Goal: Entertainment & Leisure: Consume media (video, audio)

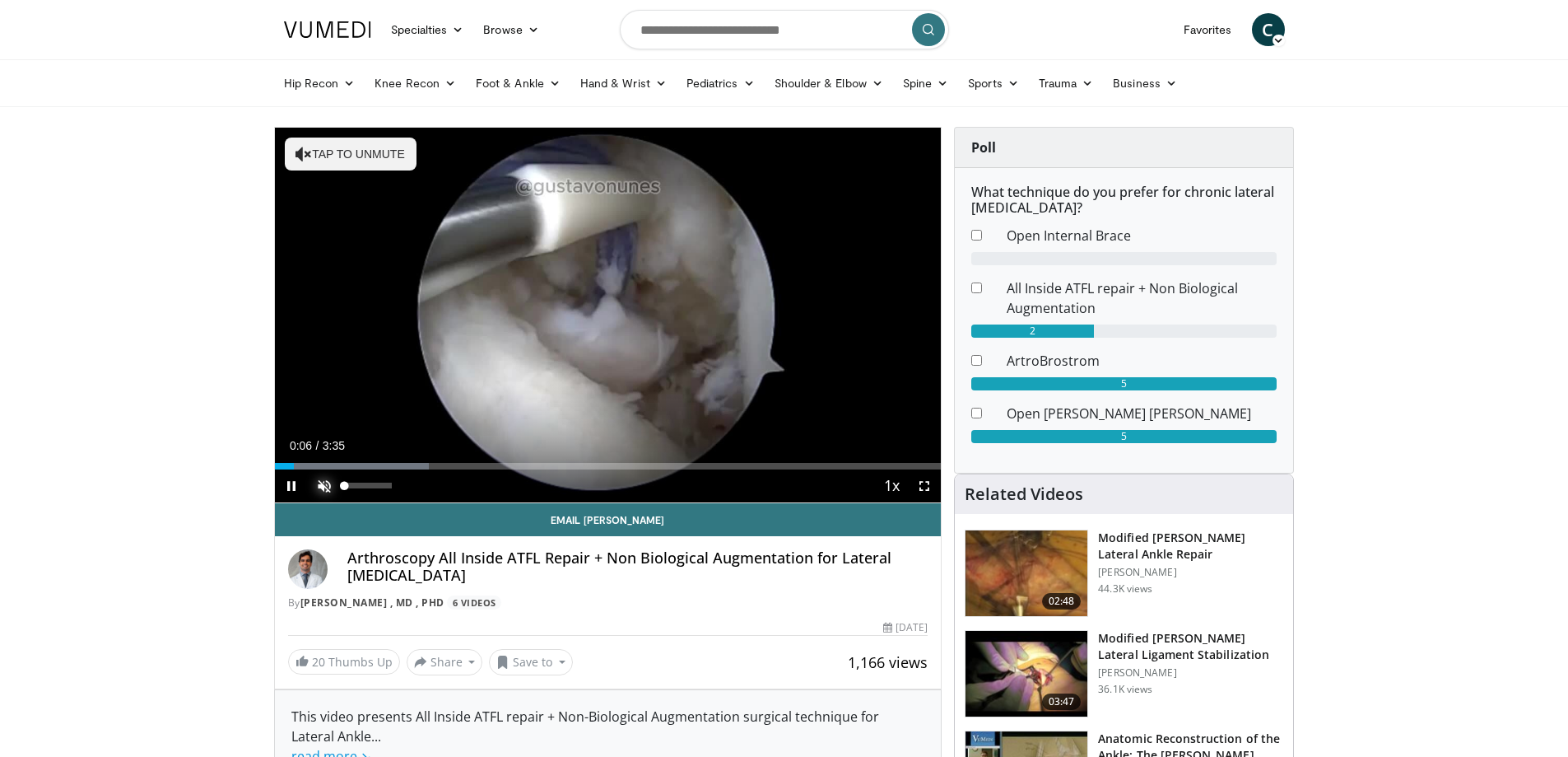
click at [327, 483] on span "Video Player" at bounding box center [324, 485] width 32 height 32
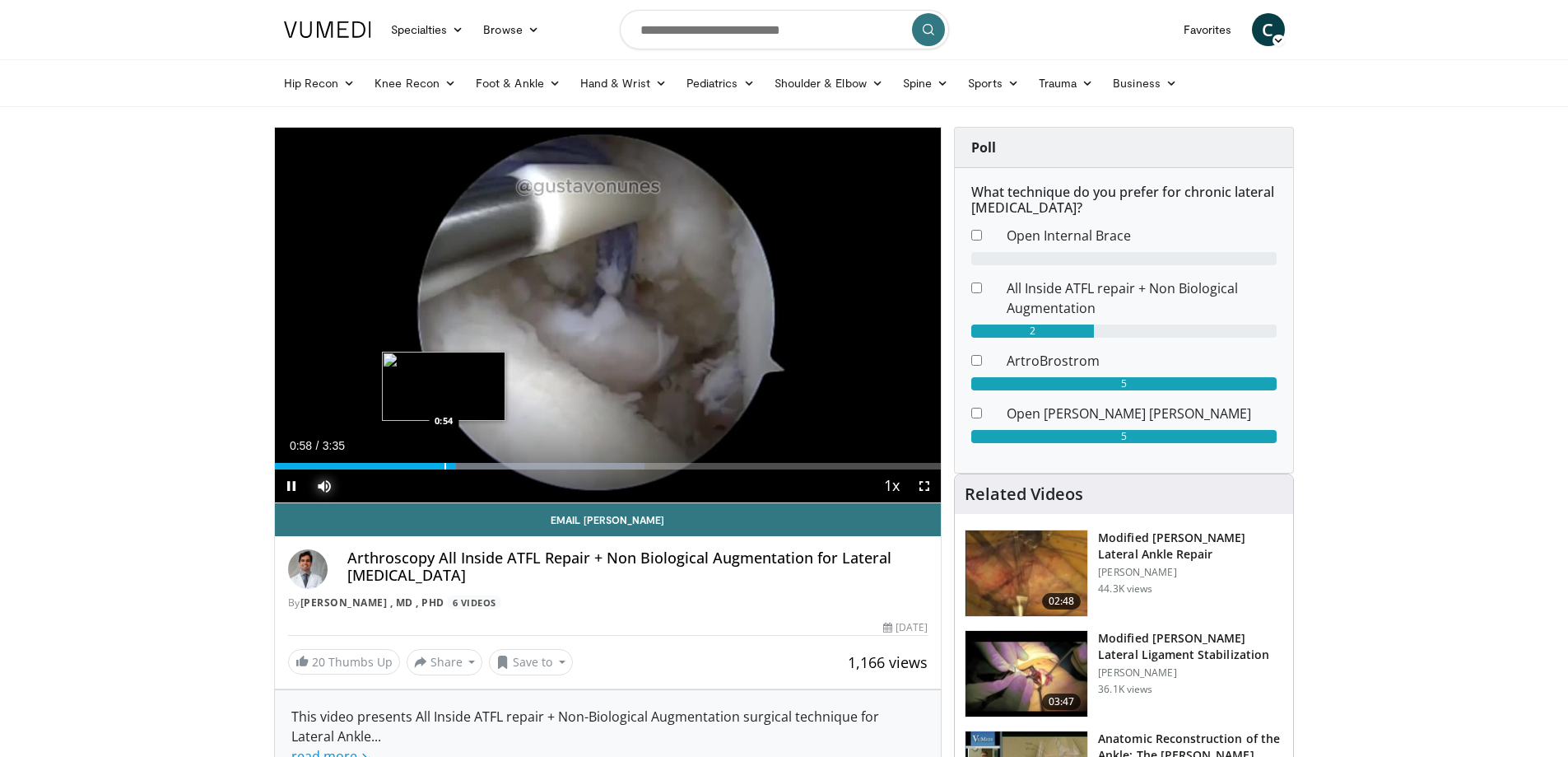
click at [445, 466] on div "Progress Bar" at bounding box center [446, 466] width 2 height 6
click at [441, 466] on div "Progress Bar" at bounding box center [442, 466] width 2 height 6
click at [413, 466] on div "Progress Bar" at bounding box center [414, 466] width 2 height 6
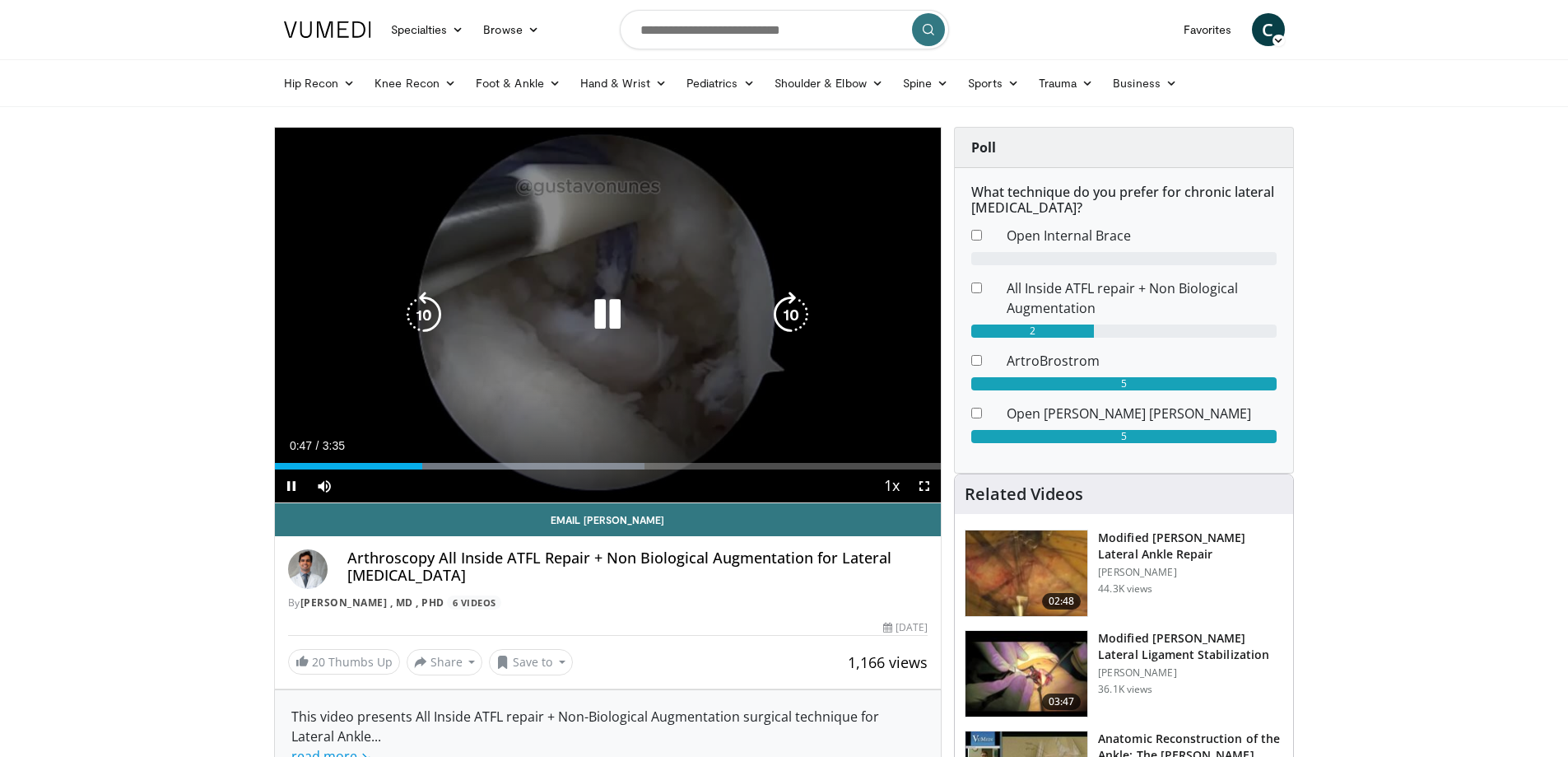
click at [677, 327] on div "Video Player" at bounding box center [607, 314] width 400 height 32
click at [613, 318] on icon "Video Player" at bounding box center [607, 314] width 46 height 46
click at [608, 317] on icon "Video Player" at bounding box center [607, 314] width 46 height 46
